Goal: Information Seeking & Learning: Learn about a topic

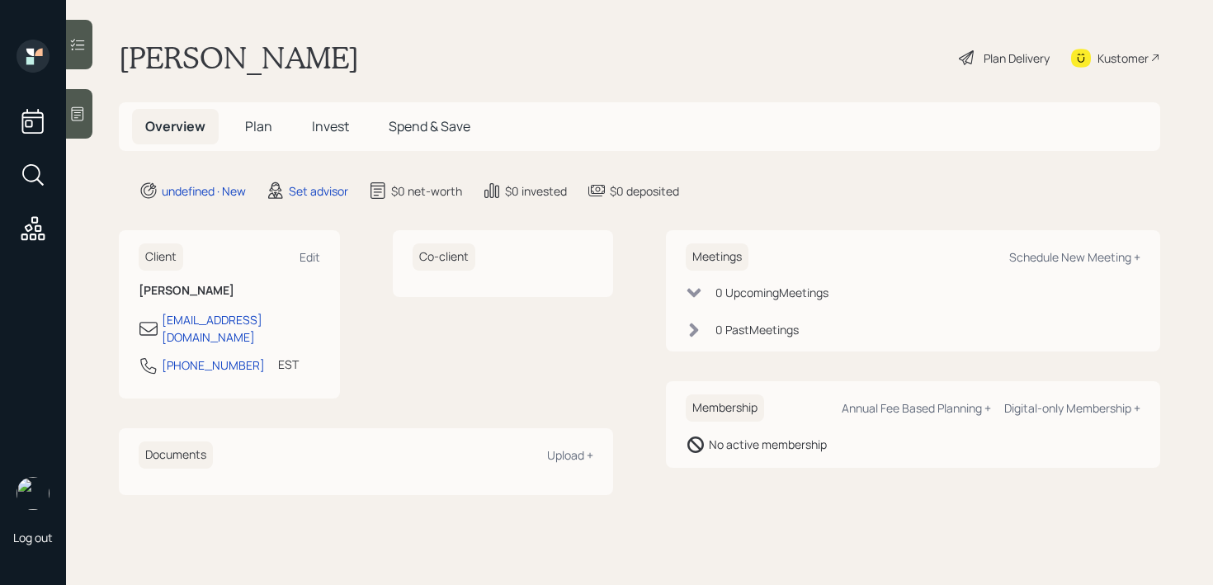
click at [86, 116] on div at bounding box center [79, 113] width 26 height 49
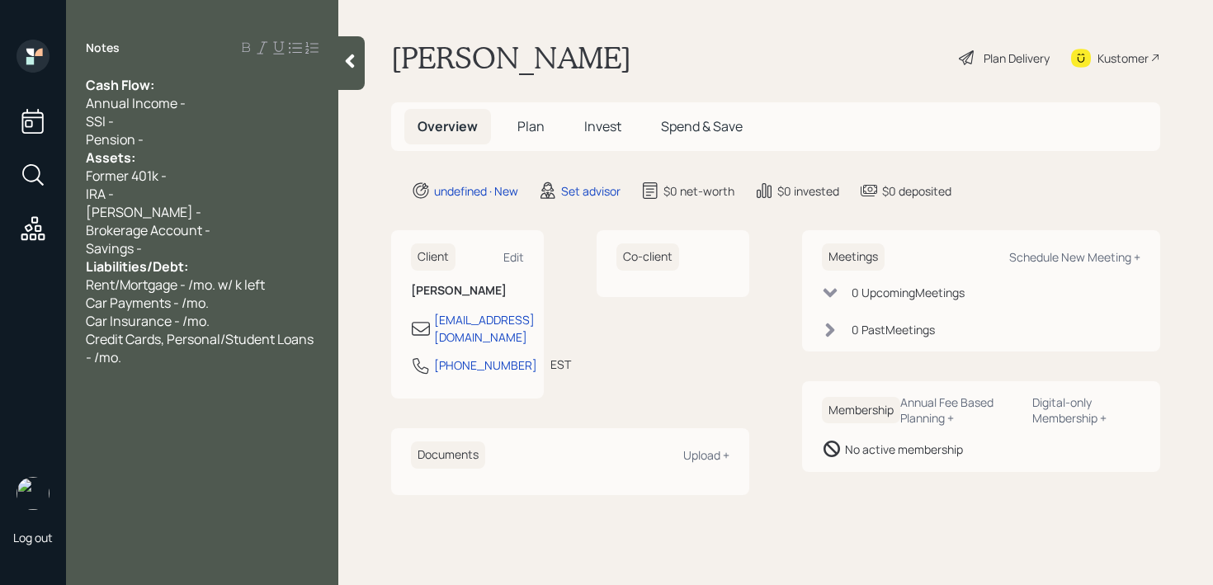
click at [184, 197] on div "IRA -" at bounding box center [202, 194] width 233 height 18
click at [190, 247] on div "Savings -" at bounding box center [202, 248] width 233 height 18
click at [210, 37] on div "Notes Cash Flow: Annual Income - SSI - Pension - Assets: Former 401k - IRA - 90…" at bounding box center [202, 292] width 272 height 585
click at [209, 74] on div "Notes Cash Flow: Annual Income - SSI - Pension - Assets: Former 401k - IRA - 90…" at bounding box center [202, 303] width 272 height 526
click at [167, 83] on div "Cash Flow:" at bounding box center [202, 85] width 233 height 18
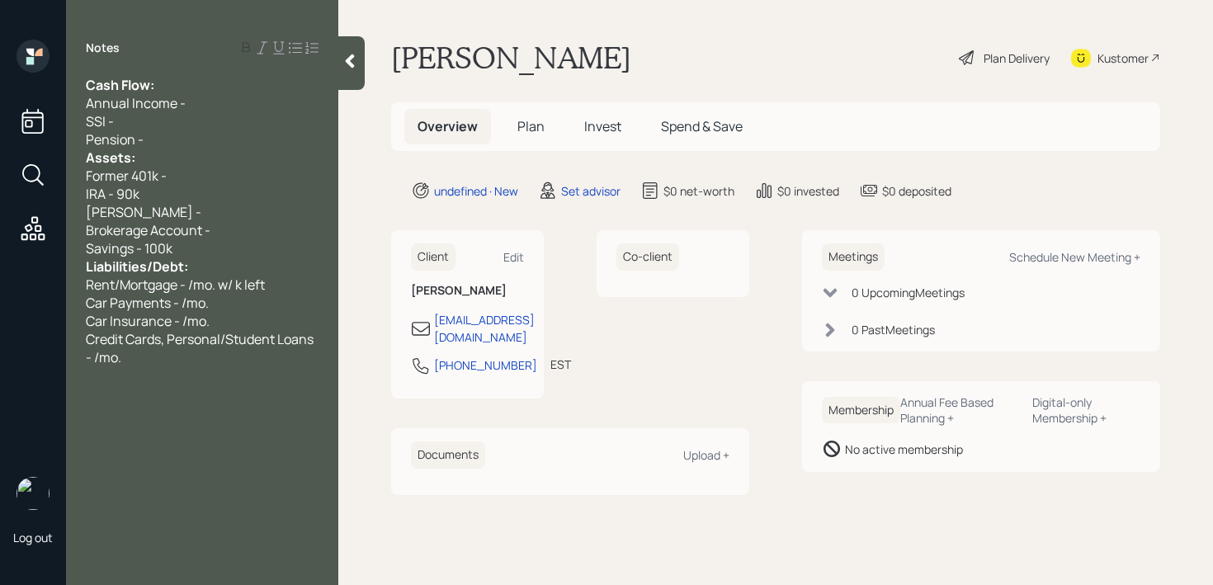
click at [146, 64] on div "Notes Cash Flow: Annual Income - SSI - Pension - Assets: Former 401k - IRA - 90…" at bounding box center [202, 303] width 272 height 526
click at [91, 87] on span "Cash Flow:" at bounding box center [120, 85] width 68 height 18
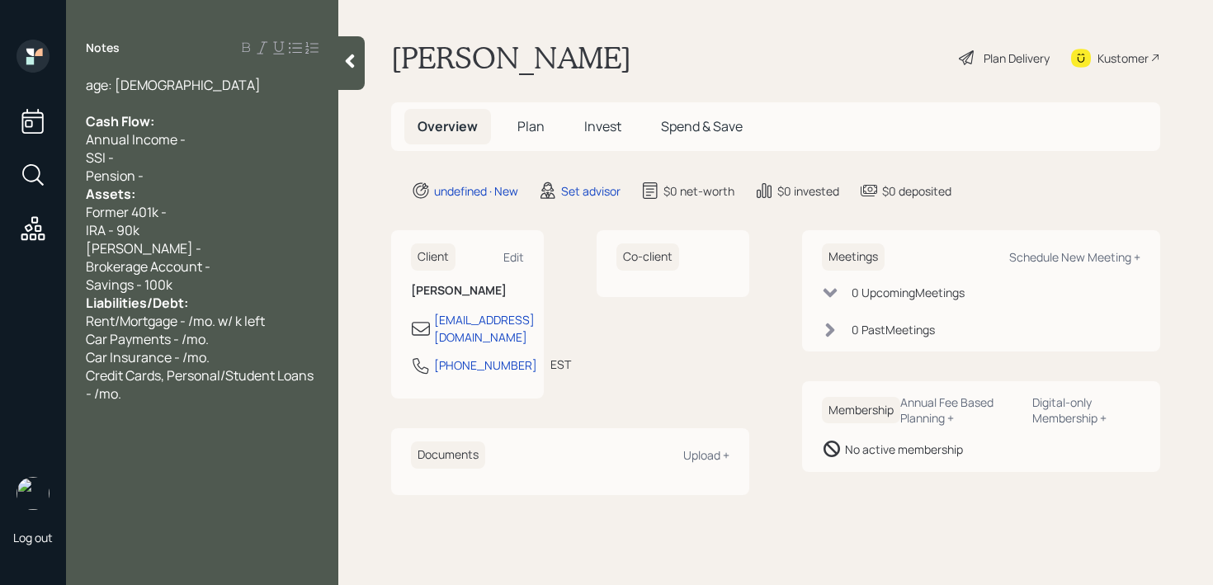
click at [94, 85] on span "age: 64" at bounding box center [173, 85] width 175 height 18
drag, startPoint x: 116, startPoint y: 92, endPoint x: 72, endPoint y: 92, distance: 44.5
click at [72, 92] on div "Age: 64 Cash Flow: Annual Income - SSI - Pension - Assets: Former 401k - IRA - …" at bounding box center [202, 239] width 272 height 327
click at [181, 119] on div "Cash Flow:" at bounding box center [202, 121] width 233 height 18
click at [207, 91] on div "Age: 64" at bounding box center [202, 85] width 233 height 18
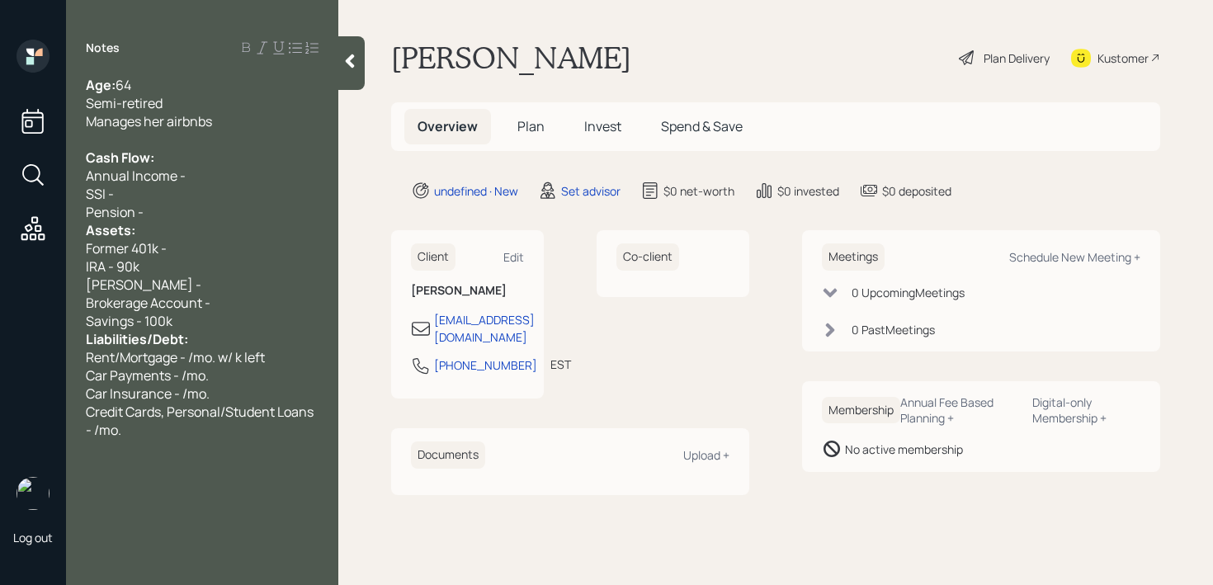
click at [168, 120] on span "Manages her airbnbs" at bounding box center [149, 121] width 126 height 18
click at [188, 123] on span "Manages her Airbnbs" at bounding box center [149, 121] width 127 height 18
click at [198, 217] on div "Pension -" at bounding box center [202, 212] width 233 height 18
click at [195, 214] on div "Pension -" at bounding box center [202, 212] width 233 height 18
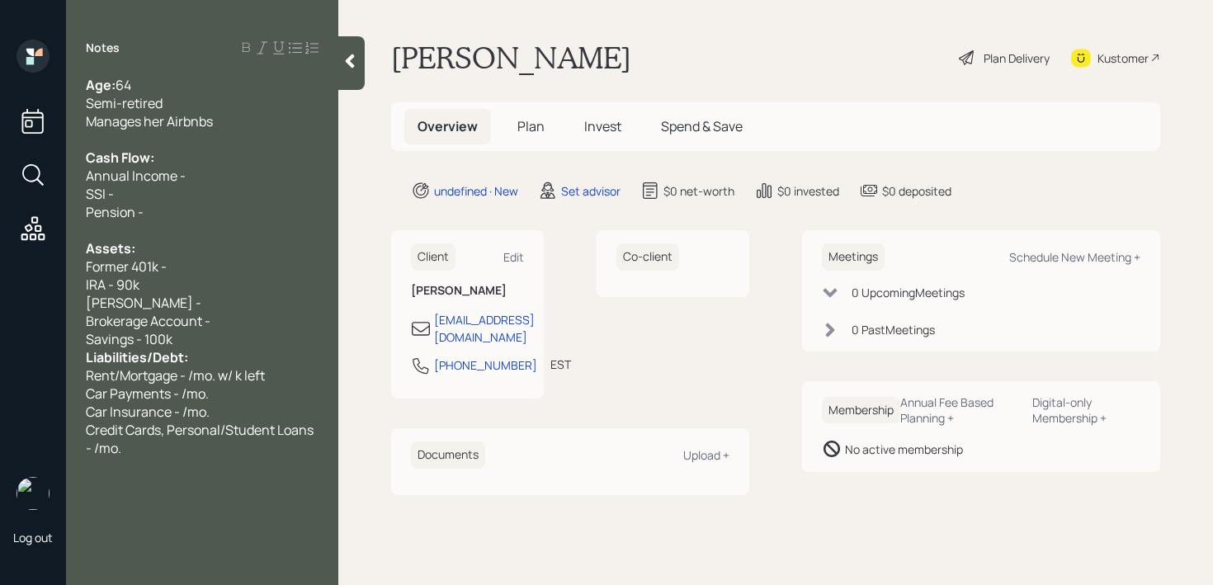
click at [201, 337] on div "Savings - 100k" at bounding box center [202, 339] width 233 height 18
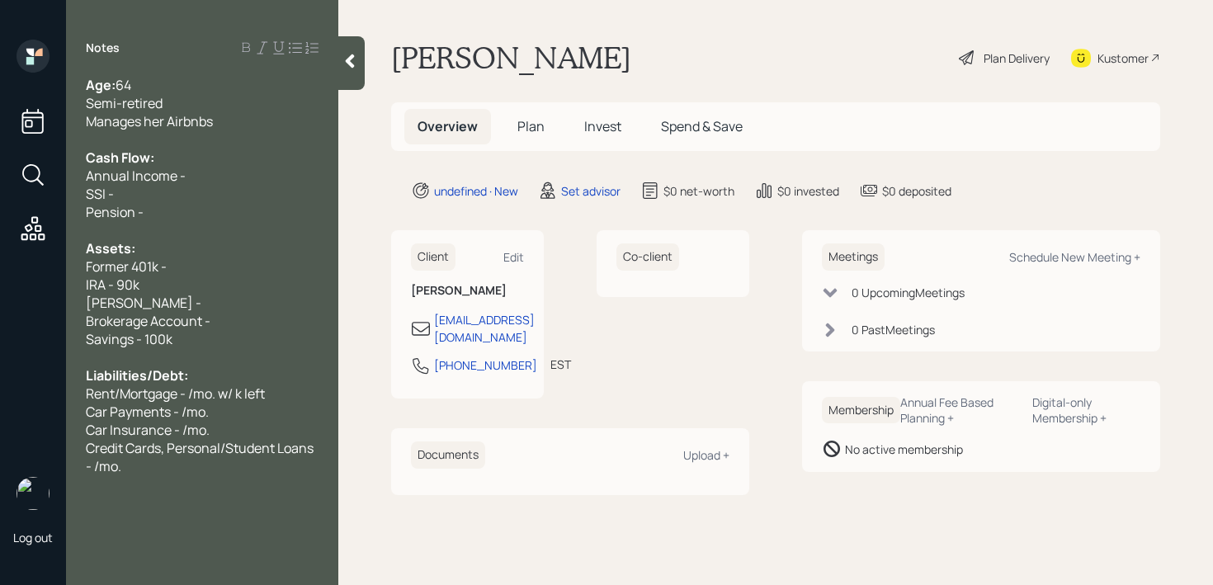
click at [228, 340] on div "Savings - 100k" at bounding box center [202, 339] width 233 height 18
click at [229, 295] on div "Roth IRA -" at bounding box center [202, 303] width 233 height 18
click at [231, 272] on div "Former 401k -" at bounding box center [202, 266] width 233 height 18
click at [177, 133] on div at bounding box center [202, 139] width 233 height 18
click at [189, 156] on div "Cash Flow:" at bounding box center [202, 157] width 233 height 18
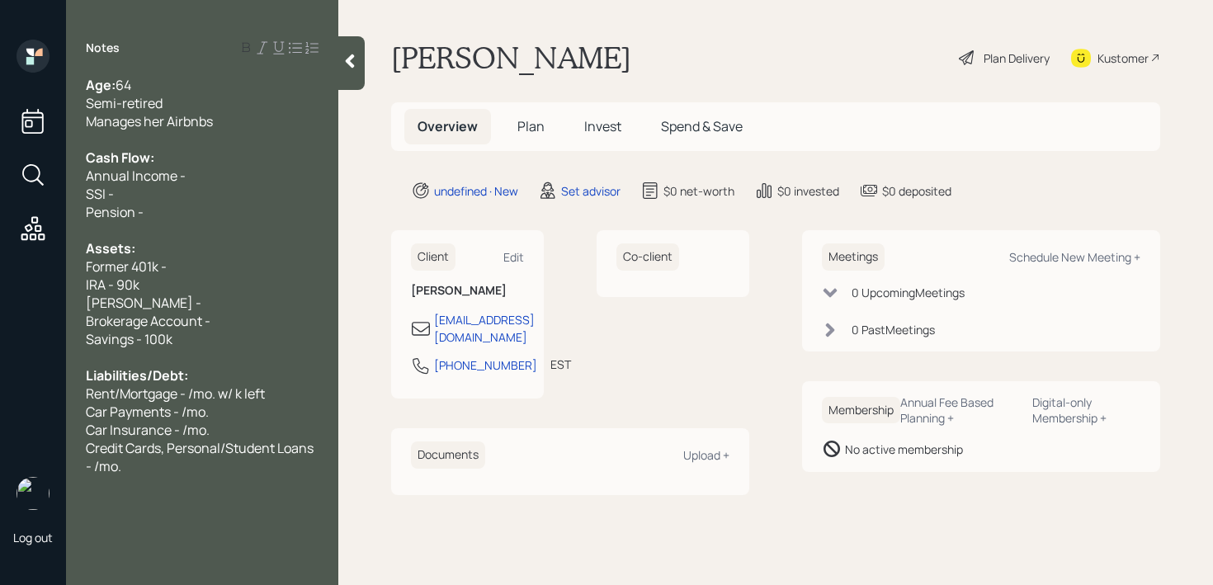
click at [183, 206] on div "Pension -" at bounding box center [202, 212] width 233 height 18
click at [191, 224] on div at bounding box center [202, 230] width 233 height 18
click at [193, 206] on div "Pension -" at bounding box center [202, 212] width 233 height 18
click at [194, 464] on div "Credit Cards, Personal/Student Loans - /mo." at bounding box center [202, 457] width 233 height 36
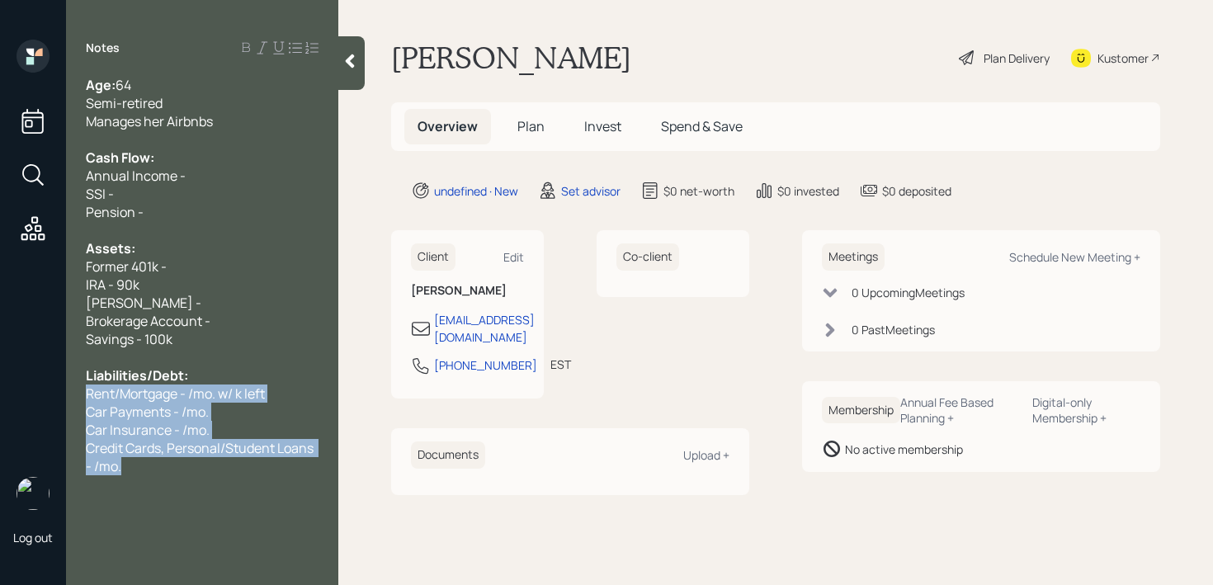
drag, startPoint x: 194, startPoint y: 464, endPoint x: 78, endPoint y: 394, distance: 135.4
click at [78, 394] on div "Age: 64 Semi-retired Manages her Airbnbs Cash Flow: Annual Income - SSI - Pensi…" at bounding box center [202, 275] width 272 height 399
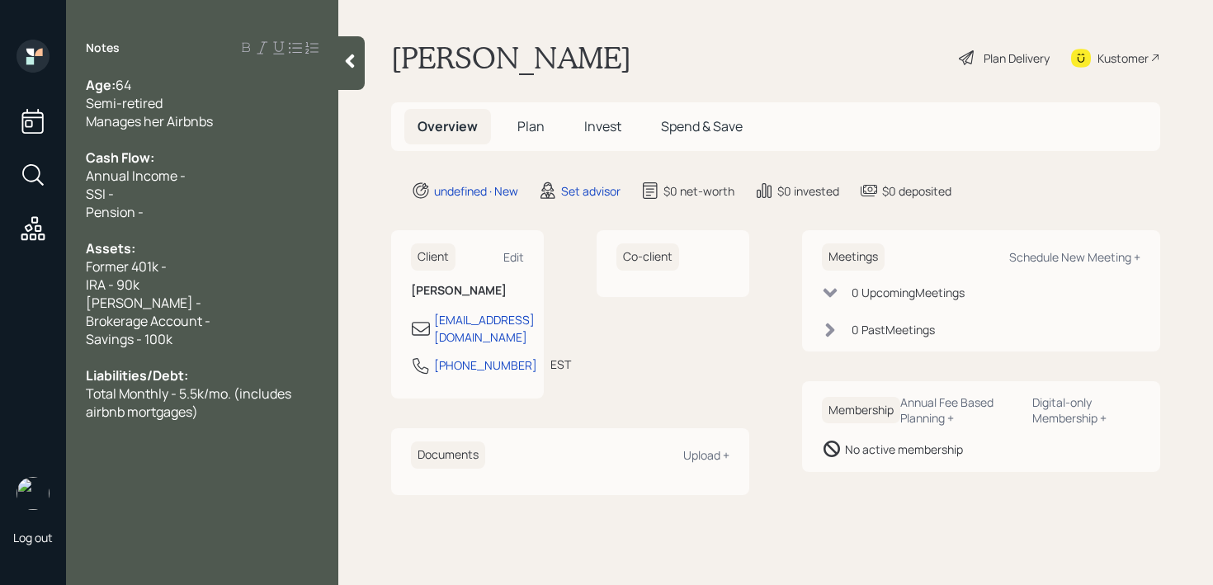
click at [91, 412] on span "Total Monthly - 5.5k/mo. (includes airbnb mortgages)" at bounding box center [190, 402] width 208 height 36
click at [109, 411] on span "Total Monthly - 5.5k/mo. (includes Airbnb mortgages)" at bounding box center [190, 402] width 208 height 36
click at [189, 269] on div "Former 401k -" at bounding box center [202, 266] width 233 height 18
click at [113, 417] on span "Total Monthly - 5.5k/mo. (includes AirBnb mortgages)" at bounding box center [190, 402] width 208 height 36
click at [234, 375] on div "Liabilities/Debt:" at bounding box center [202, 375] width 233 height 18
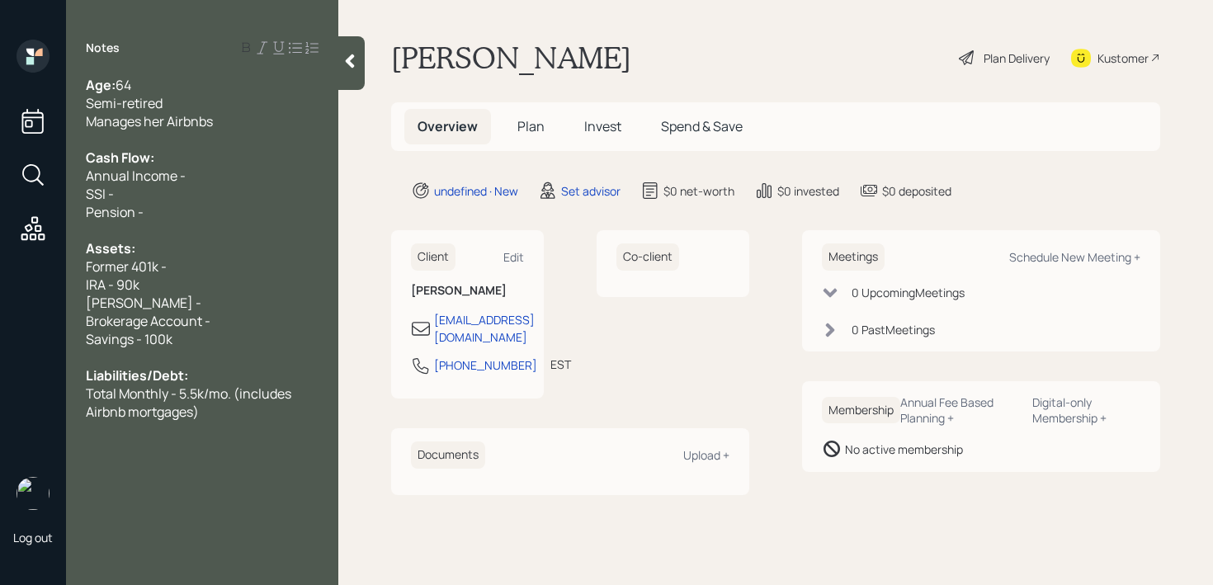
click at [234, 403] on div "Total Monthly - 5.5k/mo. (includes Airbnb mortgages)" at bounding box center [202, 402] width 233 height 36
click at [233, 208] on div "Pension -" at bounding box center [202, 212] width 233 height 18
click at [233, 199] on div "SSI -" at bounding box center [202, 194] width 233 height 18
click at [246, 123] on div "Manages her Airbnbs" at bounding box center [202, 121] width 233 height 18
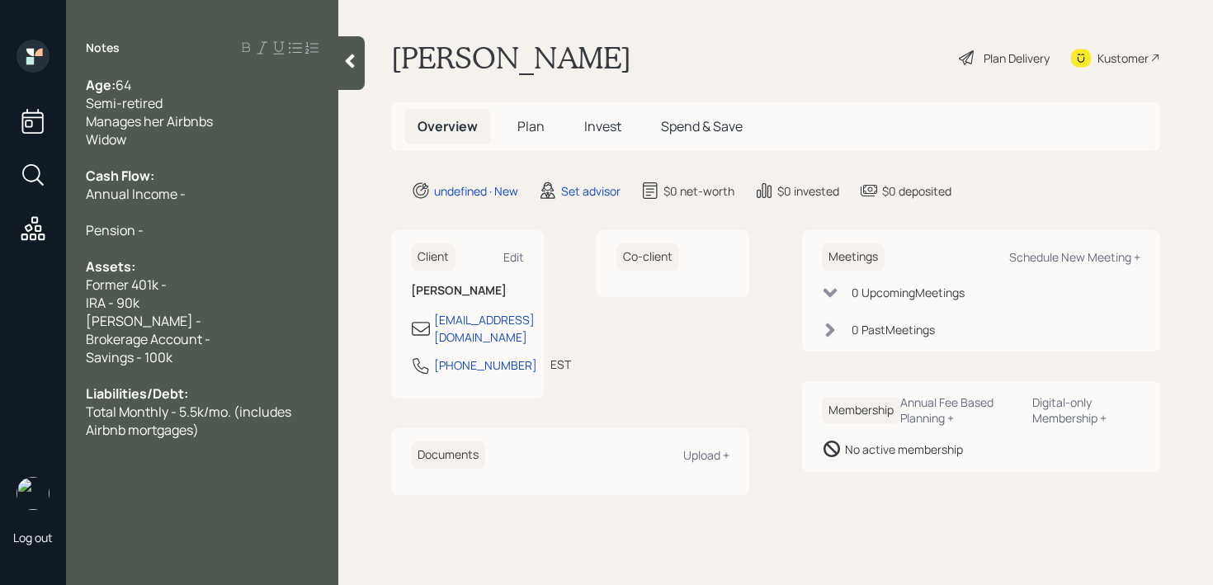
click at [214, 227] on div "Pension -" at bounding box center [202, 230] width 233 height 18
click at [214, 218] on div at bounding box center [202, 212] width 233 height 18
drag, startPoint x: 166, startPoint y: 233, endPoint x: 0, endPoint y: 232, distance: 165.8
click at [0, 232] on div "Log out Notes Age: 64 Semi-retired Manages her Airbnbs Widow Cash Flow: Annual …" at bounding box center [606, 292] width 1213 height 585
drag, startPoint x: 206, startPoint y: 198, endPoint x: 39, endPoint y: 198, distance: 167.5
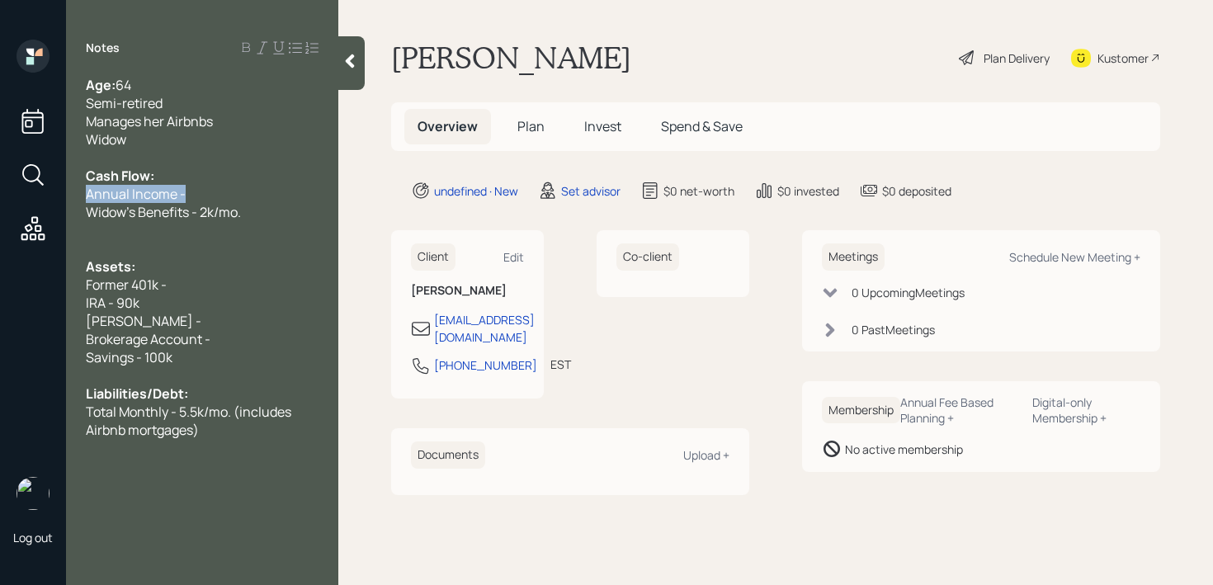
click at [39, 198] on div "Log out Notes Age: 64 Semi-retired Manages her Airbnbs Widow Cash Flow: Annual …" at bounding box center [606, 292] width 1213 height 585
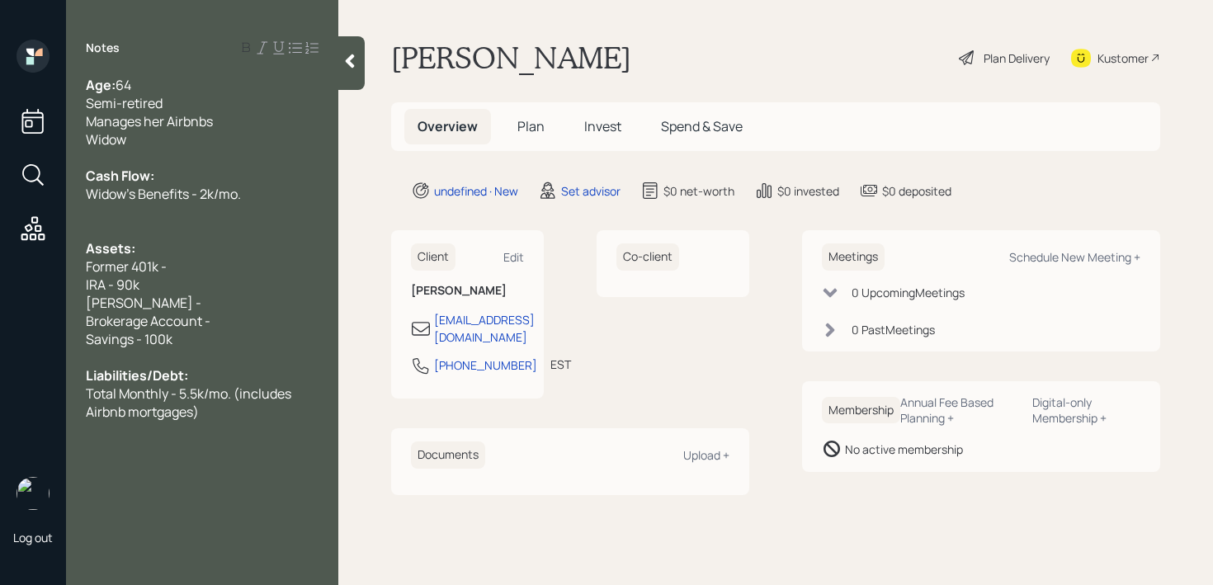
click at [177, 229] on div at bounding box center [202, 230] width 233 height 18
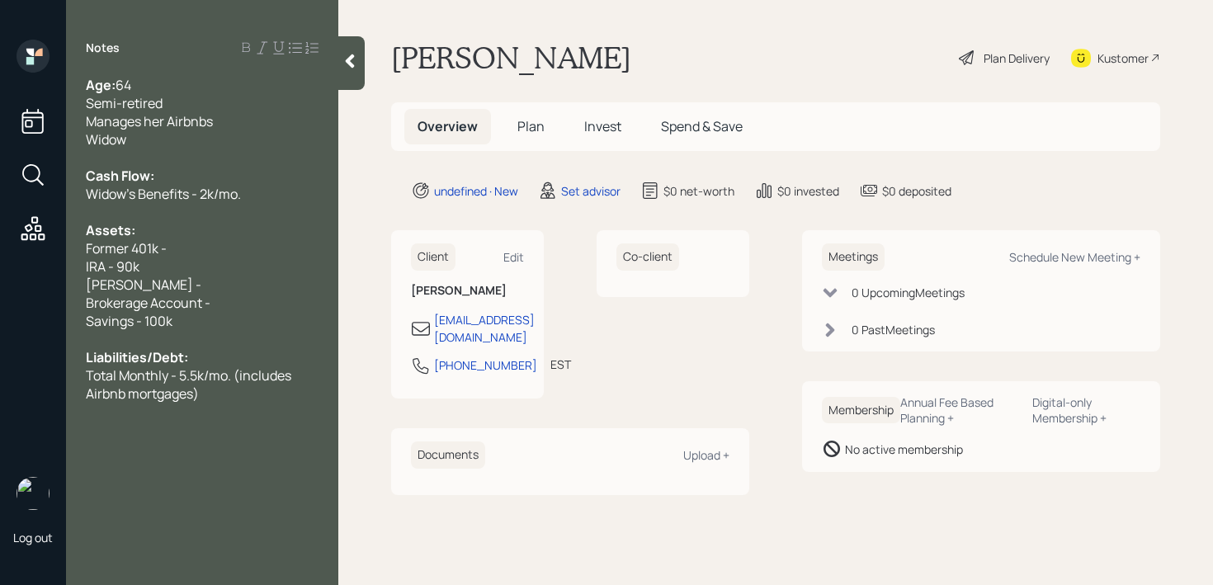
click at [203, 280] on div "Roth IRA -" at bounding box center [202, 285] width 233 height 18
click at [225, 270] on div "IRA - 90k" at bounding box center [202, 266] width 233 height 18
click at [234, 262] on div "IRA - 90k" at bounding box center [202, 266] width 233 height 18
click at [205, 283] on div "Roth IRA -" at bounding box center [202, 285] width 233 height 18
drag, startPoint x: 64, startPoint y: 289, endPoint x: 0, endPoint y: 289, distance: 63.5
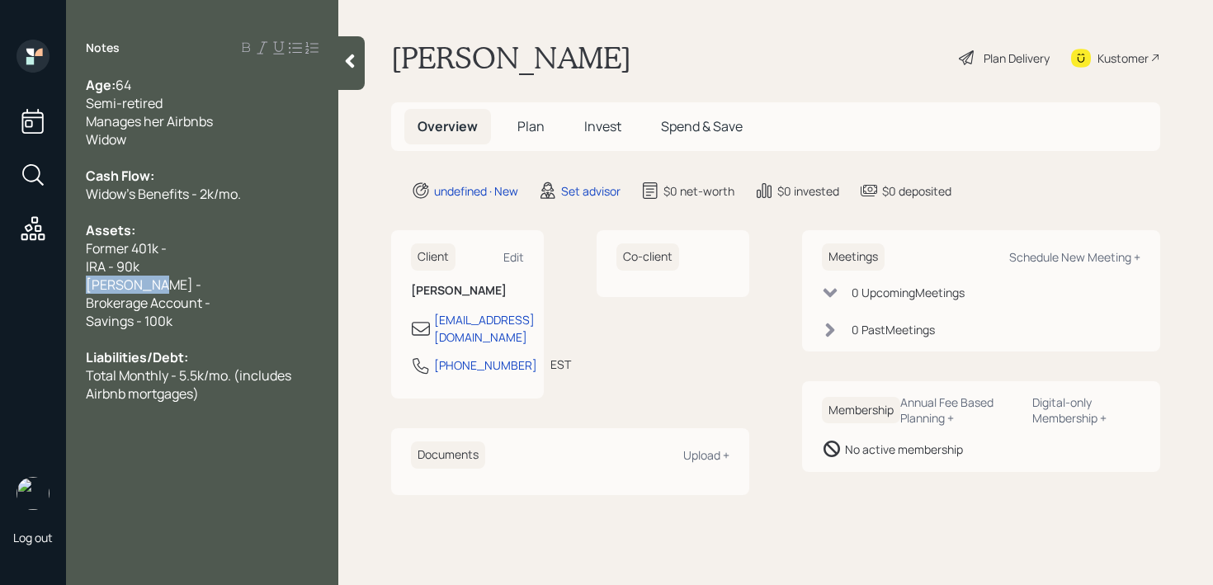
click at [0, 289] on div "Log out Notes Age: 64 Semi-retired Manages her Airbnbs Widow Cash Flow: Widow's…" at bounding box center [606, 292] width 1213 height 585
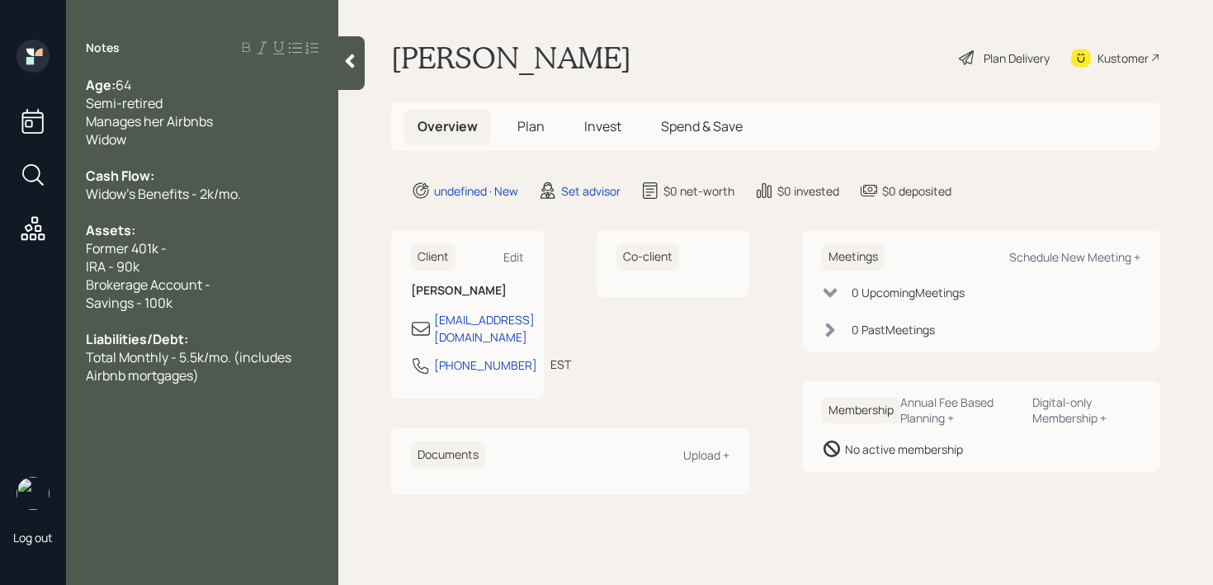
drag, startPoint x: 237, startPoint y: 274, endPoint x: 17, endPoint y: 274, distance: 219.4
click at [54, 274] on div "Log out Notes Age: 64 Semi-retired Manages her Airbnbs Widow Cash Flow: Widow's…" at bounding box center [606, 292] width 1213 height 585
drag, startPoint x: 214, startPoint y: 285, endPoint x: 0, endPoint y: 281, distance: 213.7
click at [0, 281] on div "Log out Notes Age: 64 Semi-retired Manages her Airbnbs Widow Cash Flow: Widow's…" at bounding box center [606, 292] width 1213 height 585
drag, startPoint x: 207, startPoint y: 258, endPoint x: 82, endPoint y: 258, distance: 124.6
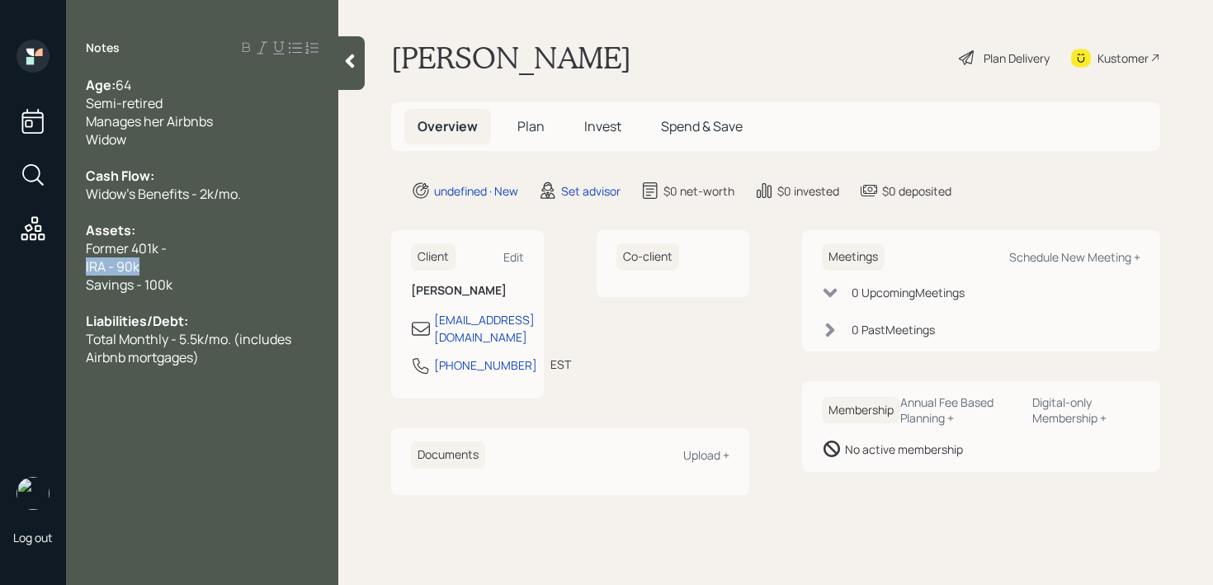
click at [82, 258] on div "Age: 64 Semi-retired Manages her Airbnbs Widow Cash Flow: Widow's Benefits - 2k…" at bounding box center [202, 221] width 272 height 290
click at [95, 254] on span "Former 401k -" at bounding box center [126, 248] width 81 height 18
drag, startPoint x: 102, startPoint y: 254, endPoint x: 2, endPoint y: 256, distance: 99.8
click at [2, 256] on div "Log out Notes Age: 64 Semi-retired Manages her Airbnbs Widow Cash Flow: Widow's…" at bounding box center [606, 292] width 1213 height 585
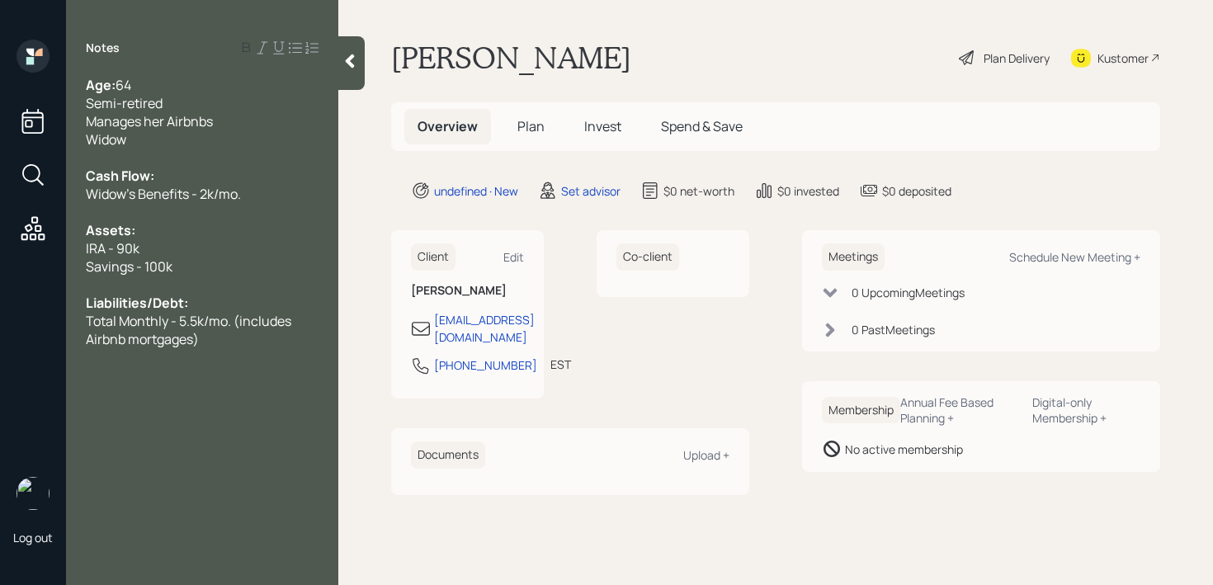
click at [134, 281] on div at bounding box center [202, 285] width 233 height 18
click at [280, 214] on div at bounding box center [202, 212] width 233 height 18
click at [210, 234] on div "Assets:" at bounding box center [202, 230] width 233 height 18
click at [190, 272] on div "Savings - 100k" at bounding box center [202, 266] width 233 height 18
click at [196, 237] on div "Assets:" at bounding box center [202, 230] width 233 height 18
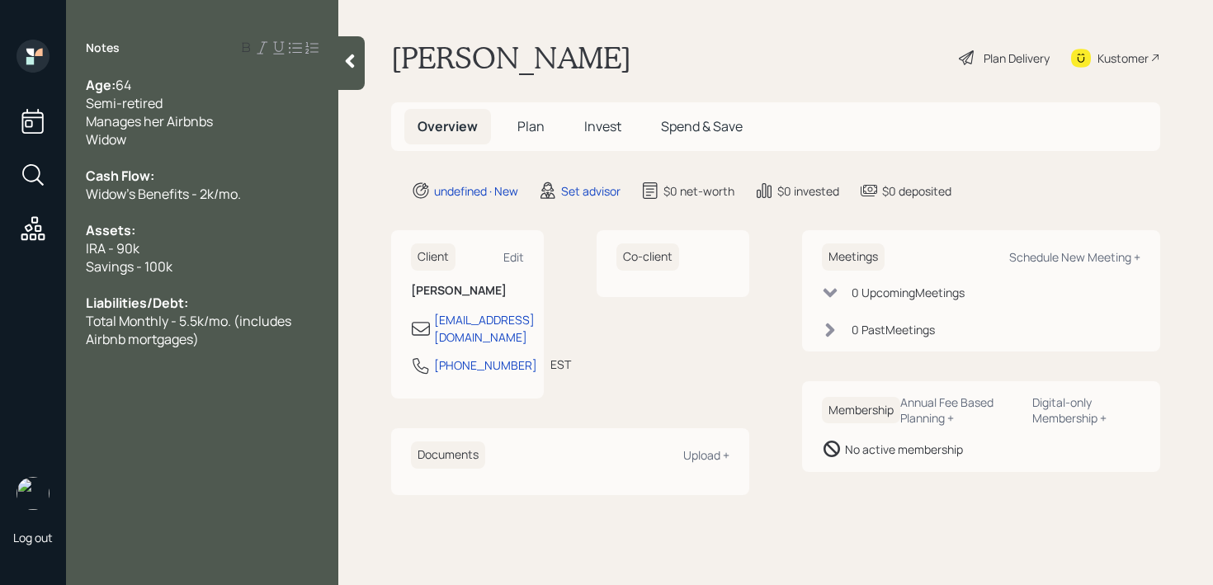
click at [191, 257] on div "Savings - 100k" at bounding box center [202, 266] width 233 height 18
click at [197, 247] on div "IRA - 90k" at bounding box center [202, 248] width 233 height 18
click at [354, 54] on icon at bounding box center [350, 61] width 9 height 14
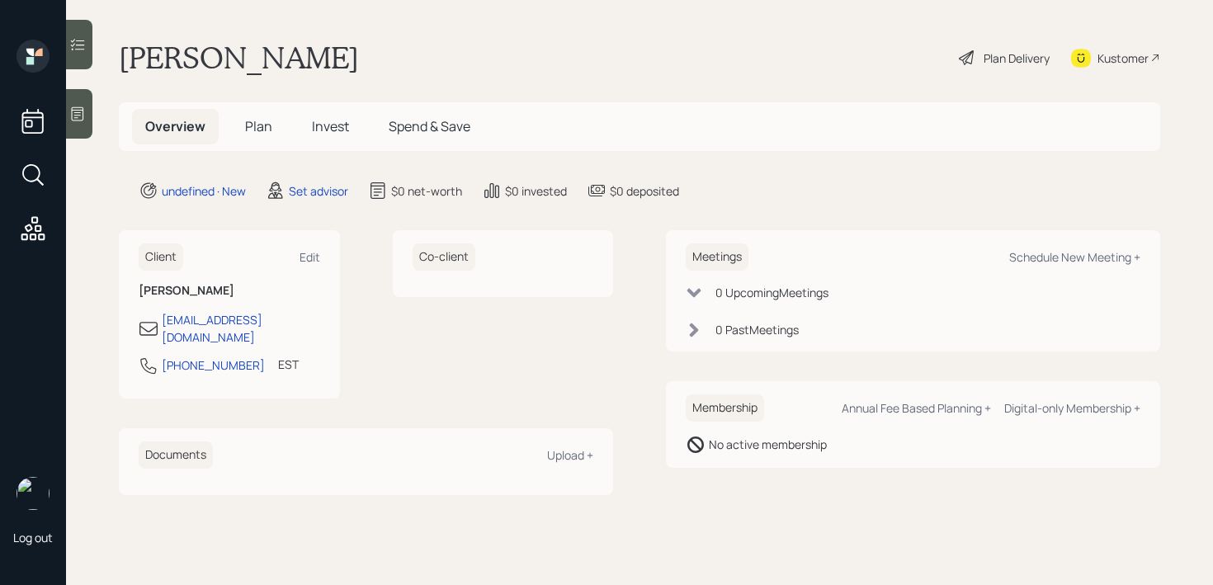
click at [439, 48] on div "Lisa Copeland Plan Delivery Kustomer" at bounding box center [639, 58] width 1041 height 36
click at [71, 117] on icon at bounding box center [77, 114] width 16 height 16
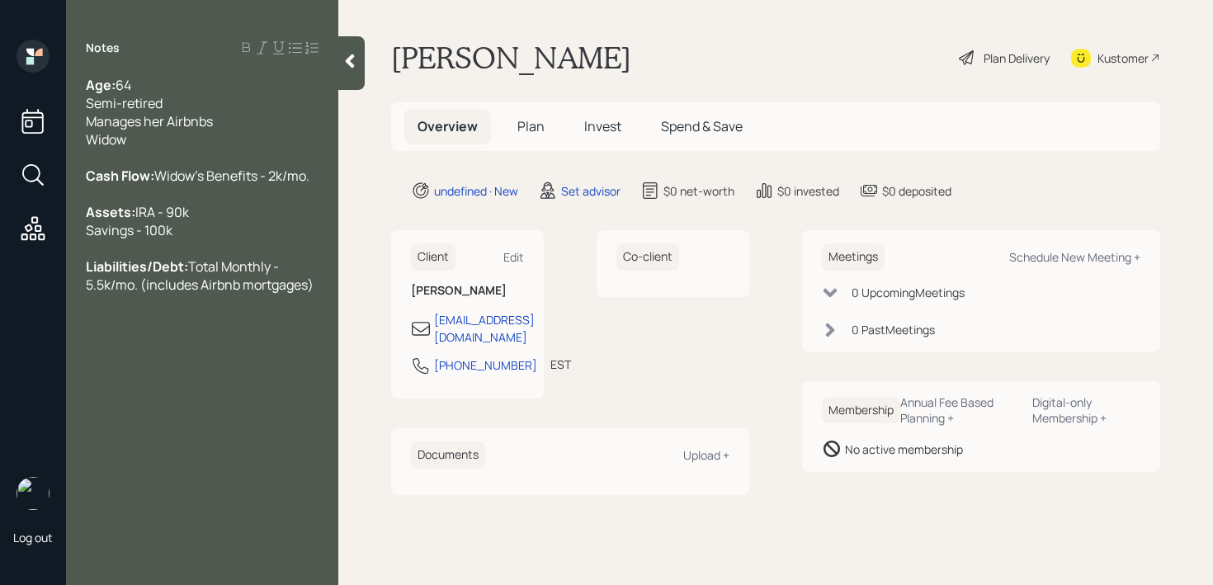
click at [367, 69] on main "Lisa Copeland Plan Delivery Kustomer Overview Plan Invest Spend & Save undefine…" at bounding box center [775, 292] width 874 height 585
click at [352, 69] on div at bounding box center [351, 63] width 26 height 54
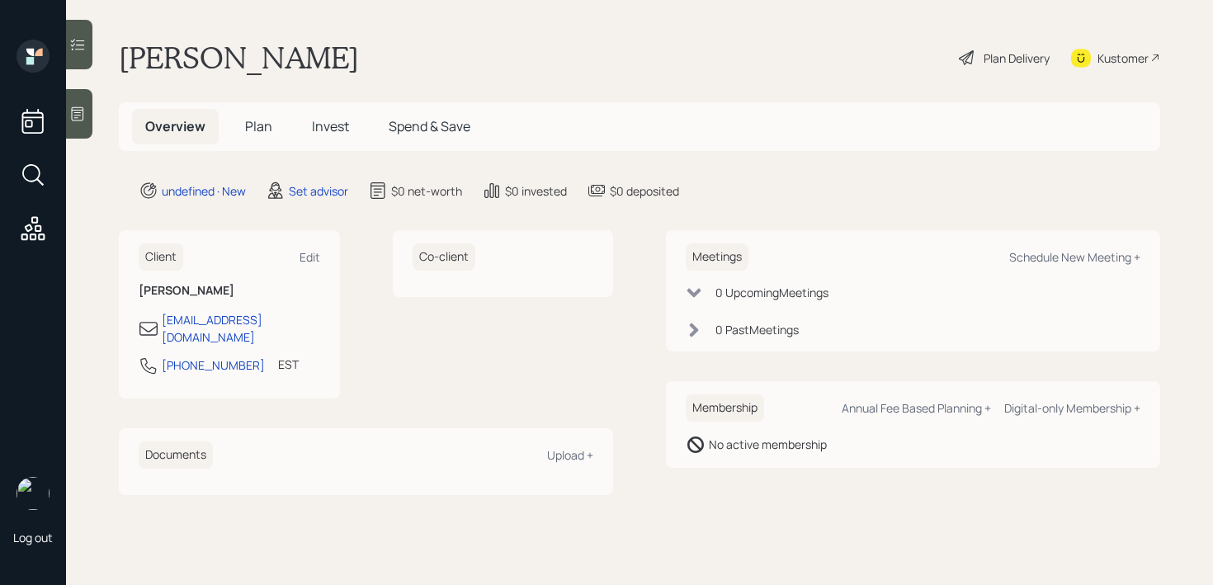
click at [81, 111] on icon at bounding box center [77, 114] width 16 height 16
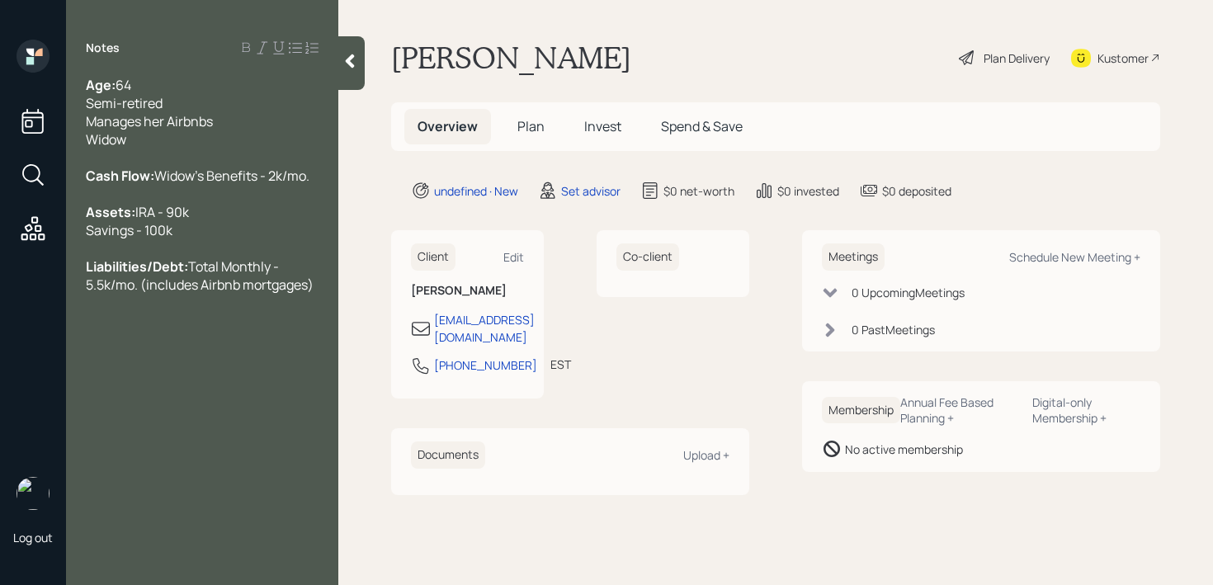
click at [349, 64] on icon at bounding box center [350, 61] width 9 height 14
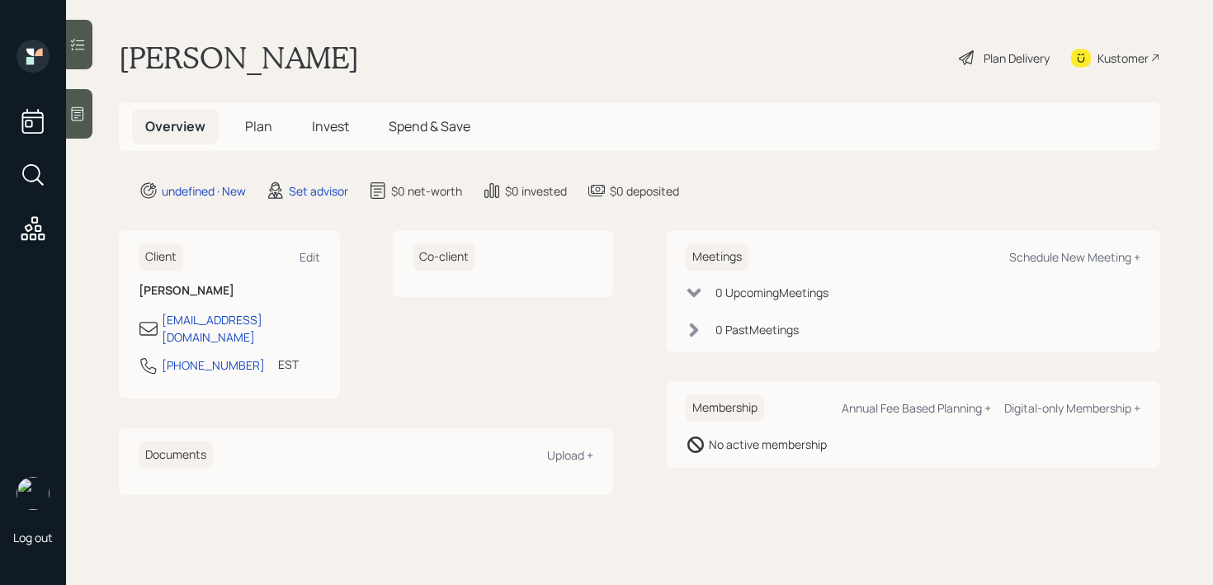
click at [82, 101] on div at bounding box center [79, 113] width 26 height 49
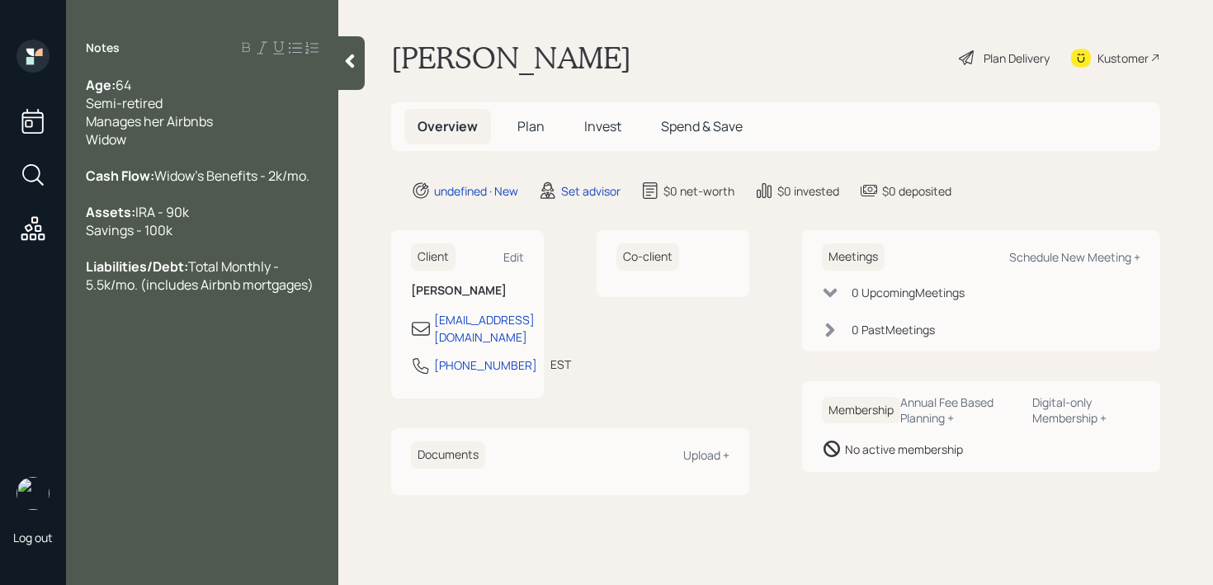
click at [162, 228] on div "Assets: IRA - 90k Savings - 100k" at bounding box center [202, 221] width 233 height 36
click at [162, 239] on div "Assets: IRA - 90k Savings - 100k" at bounding box center [202, 221] width 233 height 36
click at [261, 239] on div "Assets: IRA - 90k Savings - 100k" at bounding box center [202, 221] width 233 height 36
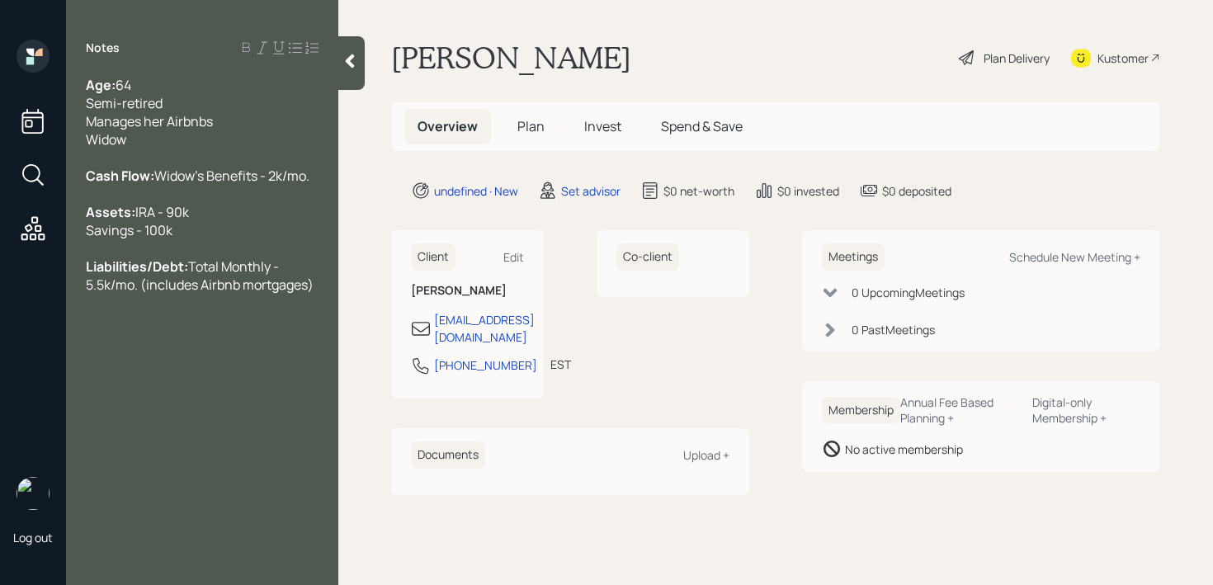
click at [261, 239] on div "Assets: IRA - 90k Savings - 100k" at bounding box center [202, 221] width 233 height 36
click at [362, 92] on main "Lisa Copeland Plan Delivery Kustomer Overview Plan Invest Spend & Save undefine…" at bounding box center [775, 292] width 874 height 585
click at [351, 78] on div at bounding box center [351, 63] width 26 height 54
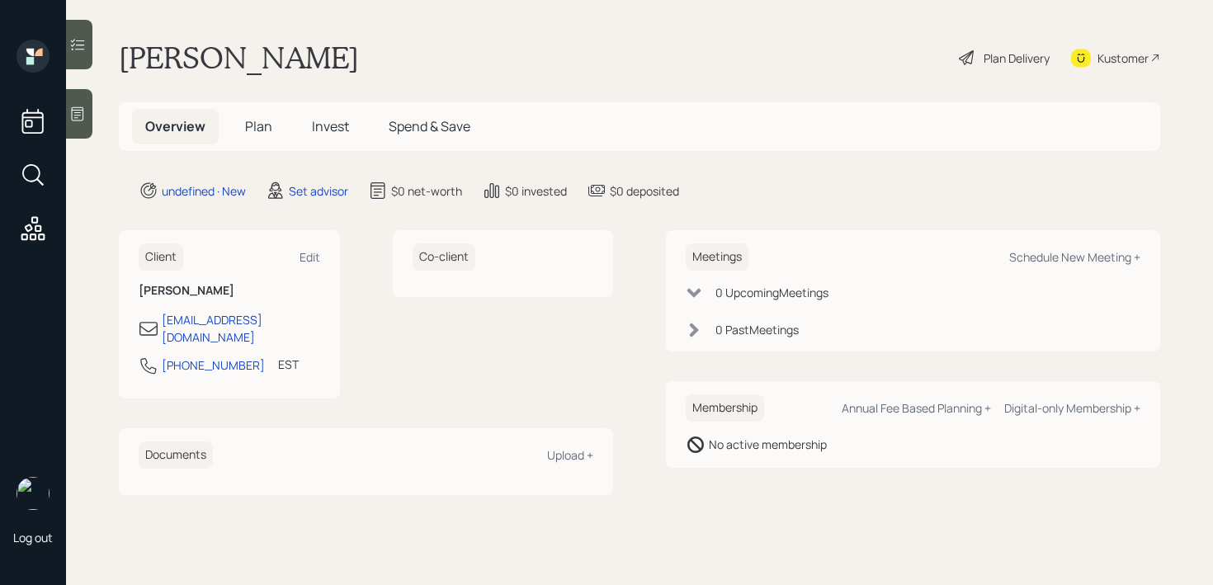
click at [82, 131] on div at bounding box center [79, 113] width 26 height 49
